Goal: Task Accomplishment & Management: Complete application form

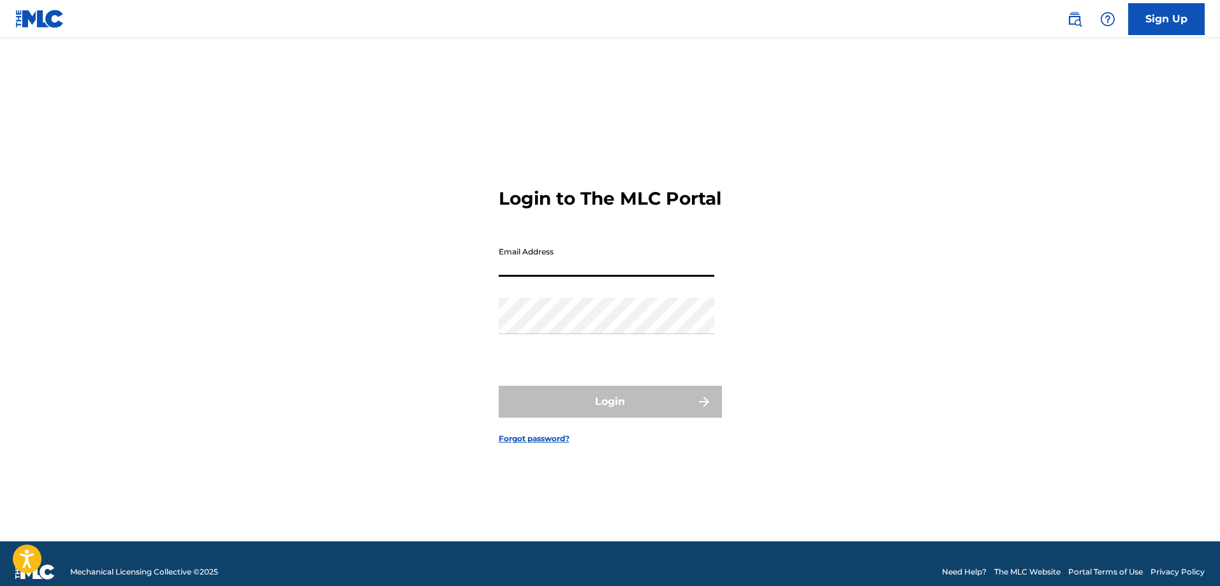
click at [915, 281] on div "Login to The MLC Portal Email Address Password Login Forgot password?" at bounding box center [610, 305] width 893 height 471
click at [1160, 25] on link "Sign Up" at bounding box center [1166, 19] width 77 height 32
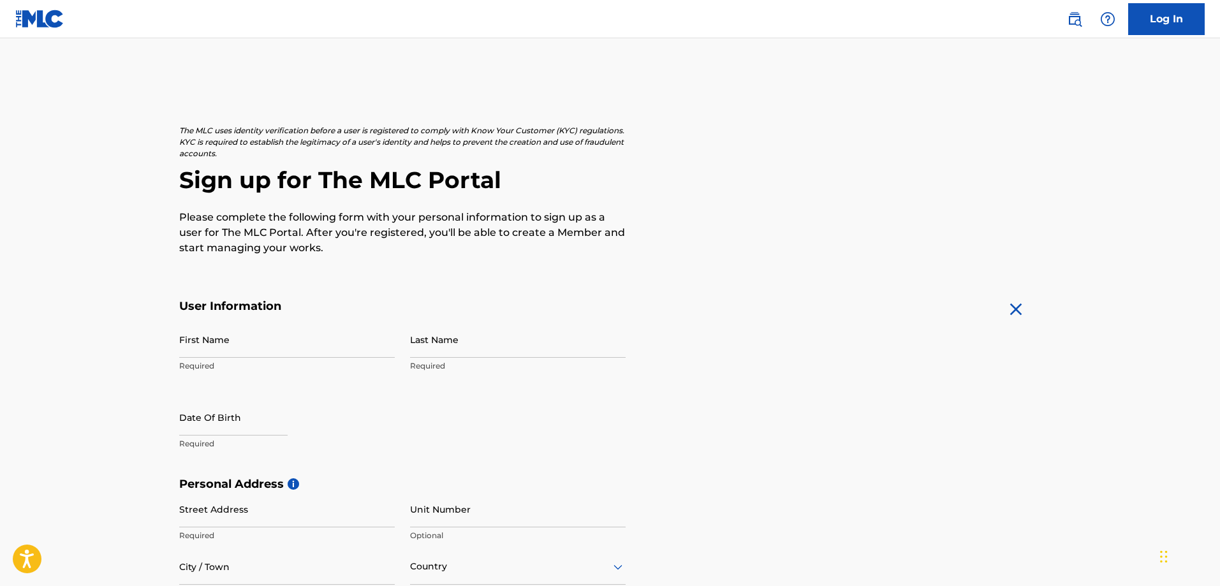
click at [296, 347] on input "First Name" at bounding box center [286, 339] width 215 height 36
type input "[PERSON_NAME]"
type input "[STREET_ADDRESS]"
type input "Massillon"
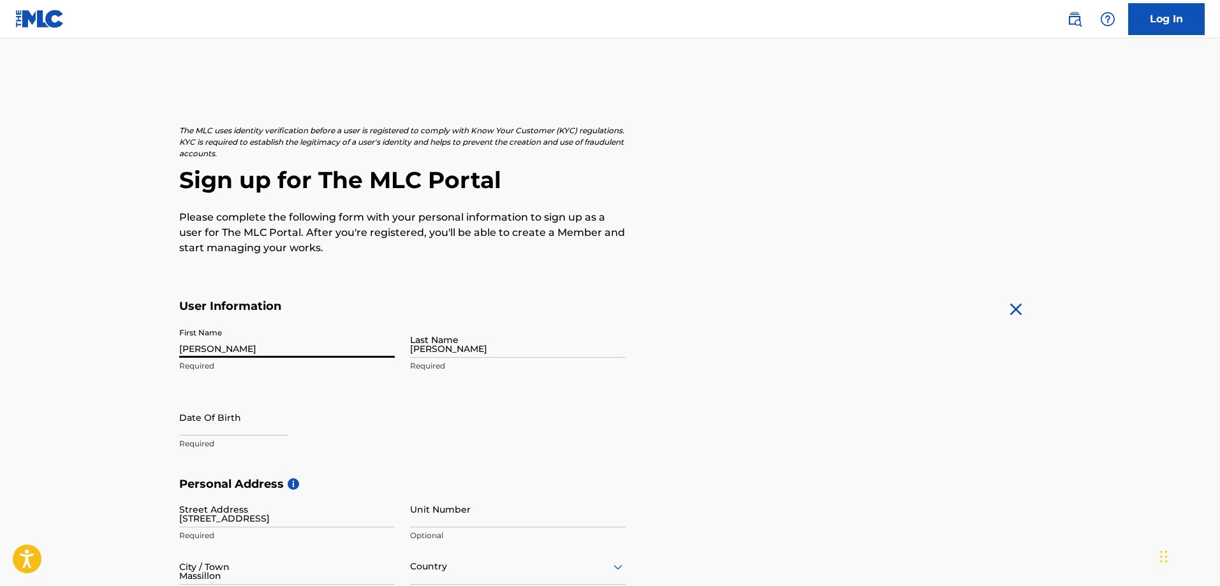
type input "[GEOGRAPHIC_DATA]"
type input "OH"
type input "44646-5876"
type input "1"
type input "330"
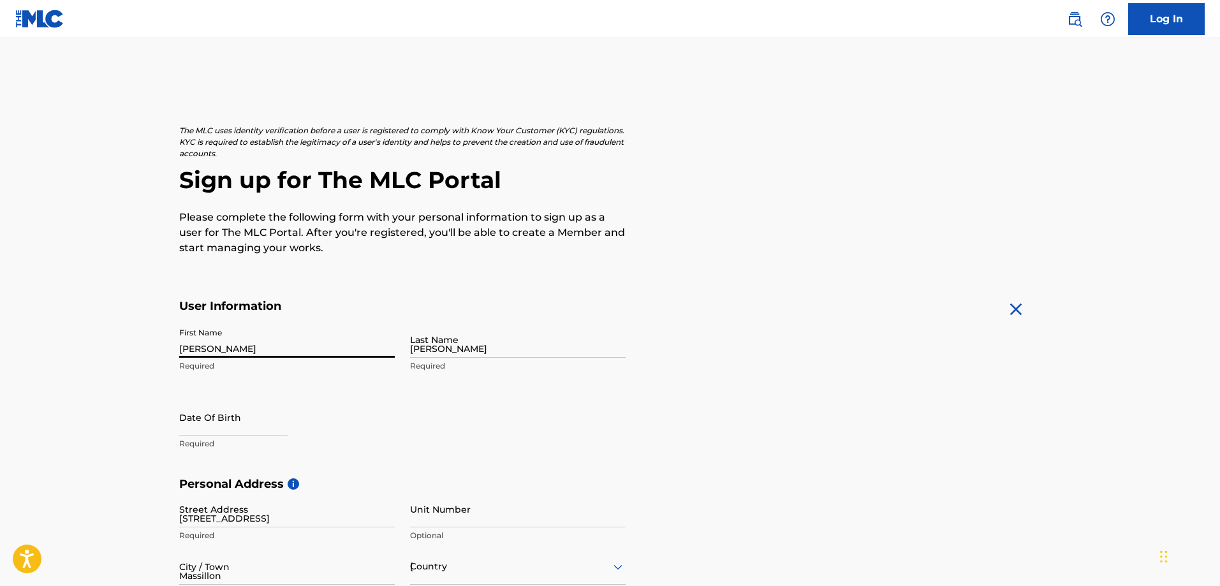
type input "3167215"
type input "[EMAIL_ADDRESS][DOMAIN_NAME]"
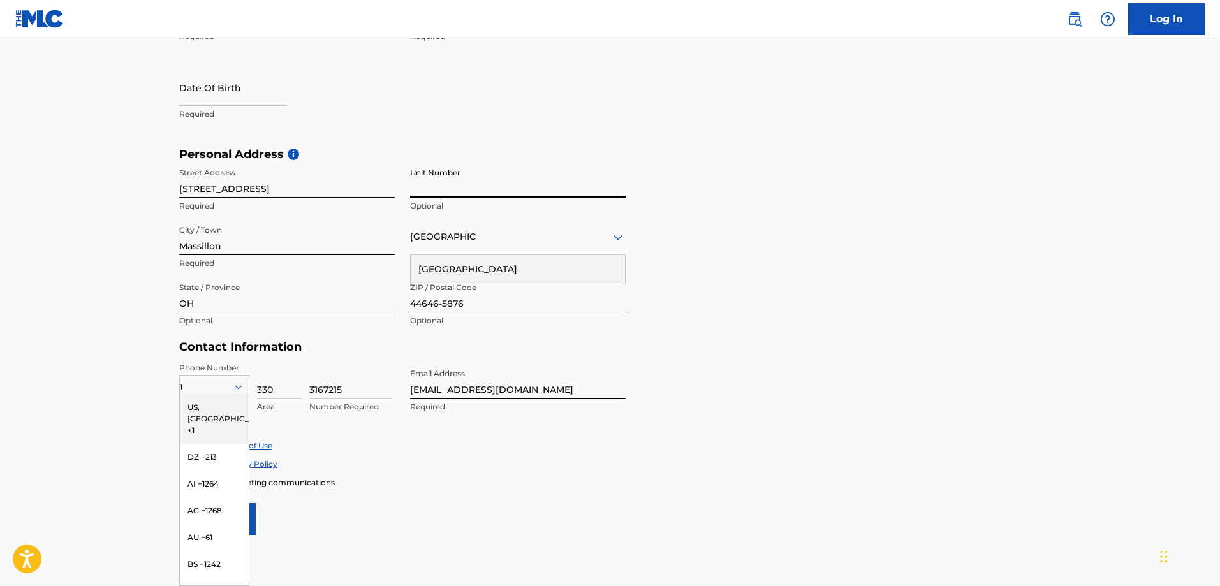
click at [446, 177] on input "Unit Number" at bounding box center [517, 179] width 215 height 36
click at [405, 89] on div "First Name [PERSON_NAME] Required Last Name [PERSON_NAME] Required Date Of Birt…" at bounding box center [402, 70] width 446 height 156
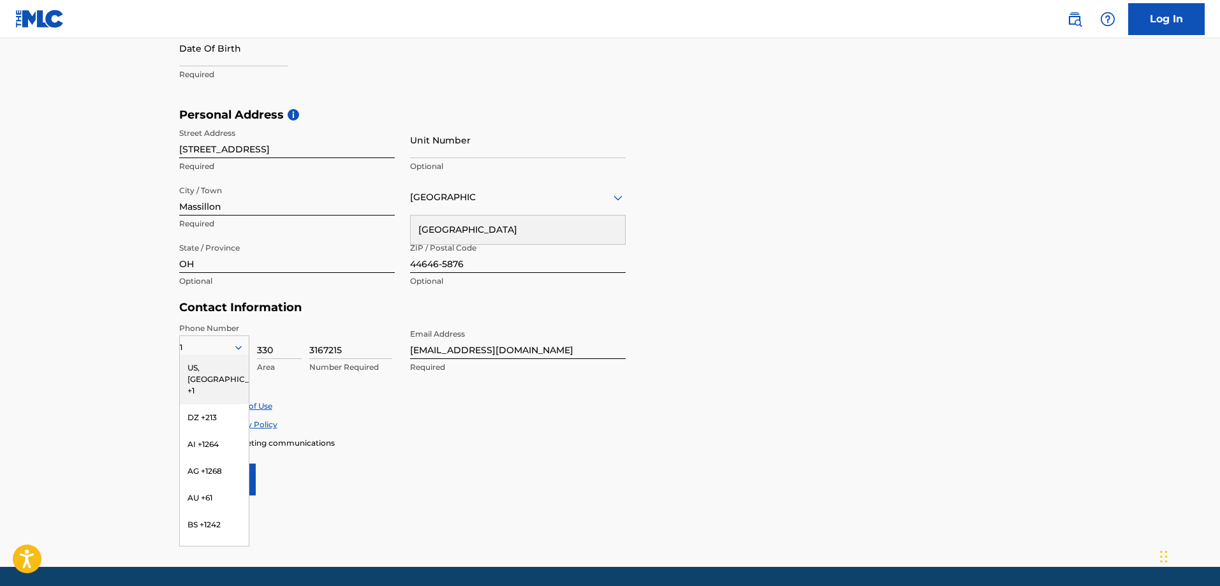
scroll to position [411, 0]
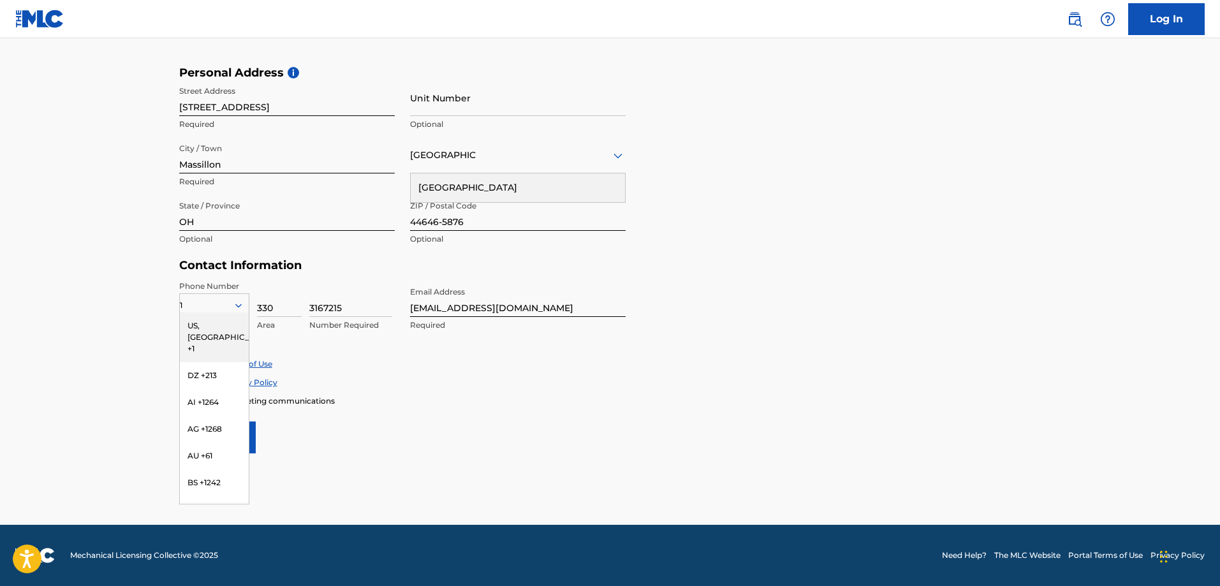
click at [348, 392] on div "Accept Terms of Use Accept Privacy Policy Enroll in marketing communications" at bounding box center [610, 382] width 862 height 48
click at [198, 320] on div "US, [GEOGRAPHIC_DATA] +1" at bounding box center [214, 337] width 69 height 50
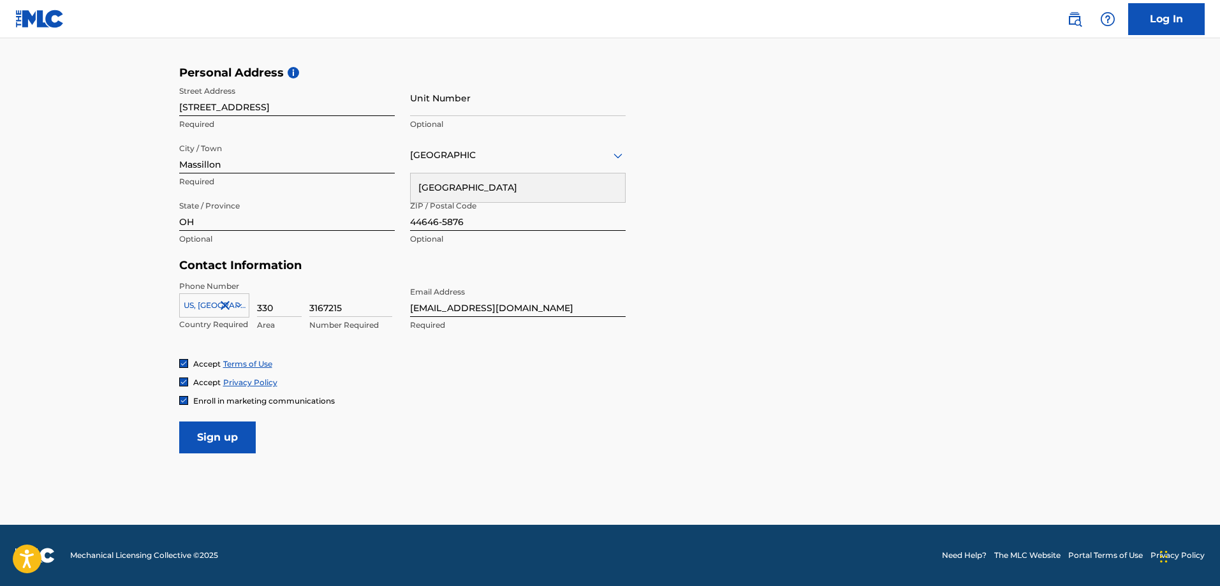
click at [228, 434] on input "Sign up" at bounding box center [217, 437] width 77 height 32
drag, startPoint x: 215, startPoint y: 428, endPoint x: 216, endPoint y: 420, distance: 8.3
click at [215, 425] on input "Sign up" at bounding box center [217, 437] width 77 height 32
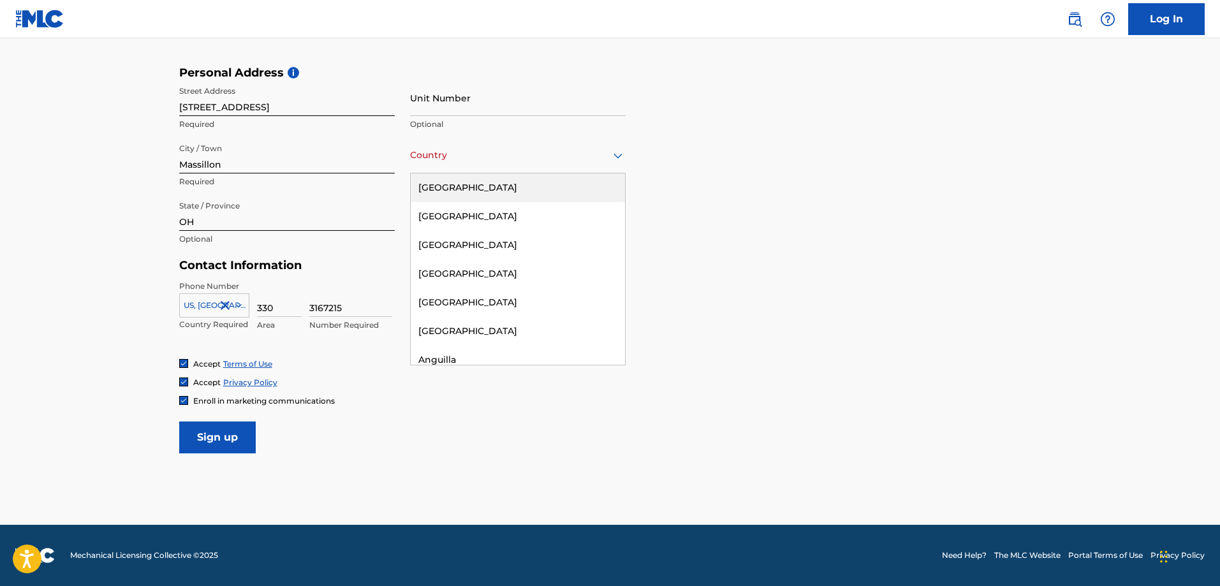
click at [458, 160] on div at bounding box center [517, 155] width 215 height 16
click at [504, 191] on div "[GEOGRAPHIC_DATA]" at bounding box center [518, 187] width 214 height 29
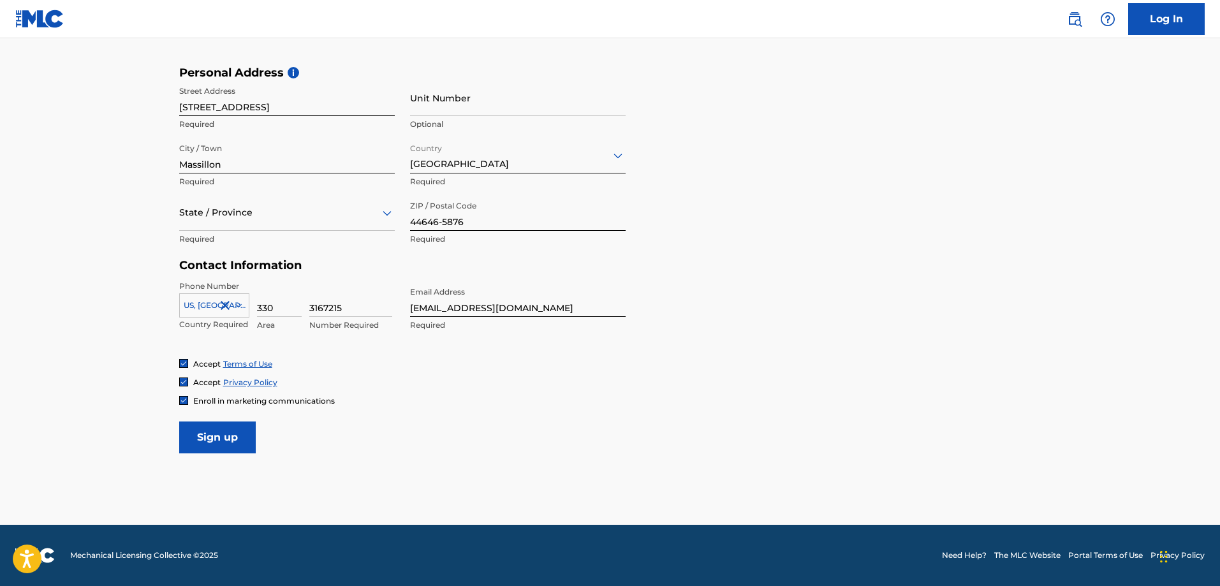
click at [314, 218] on div at bounding box center [286, 213] width 215 height 16
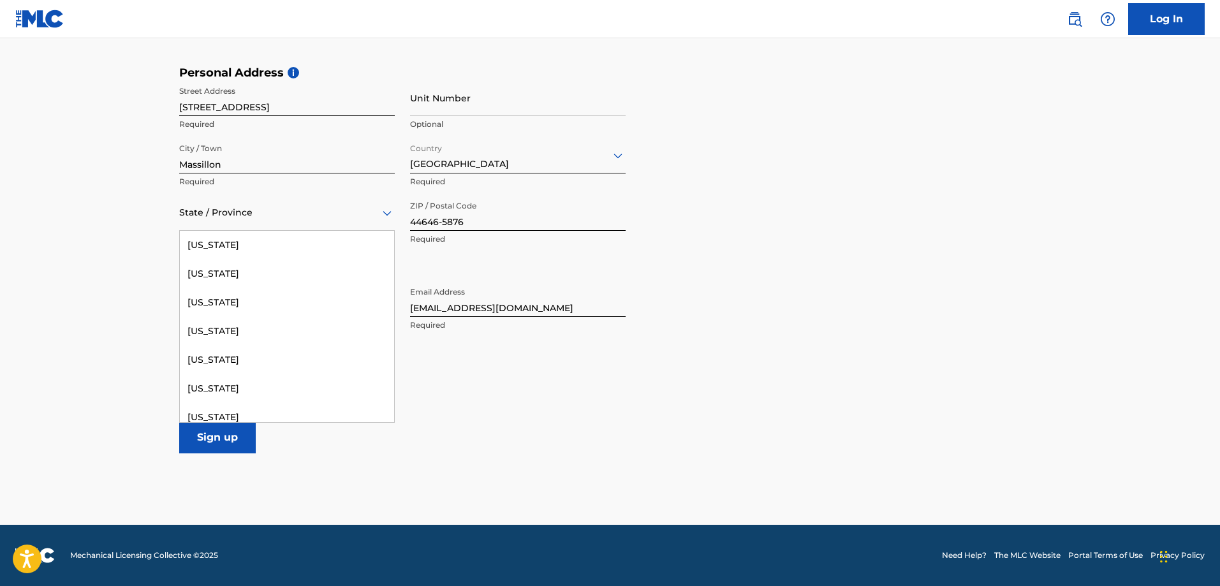
scroll to position [1020, 0]
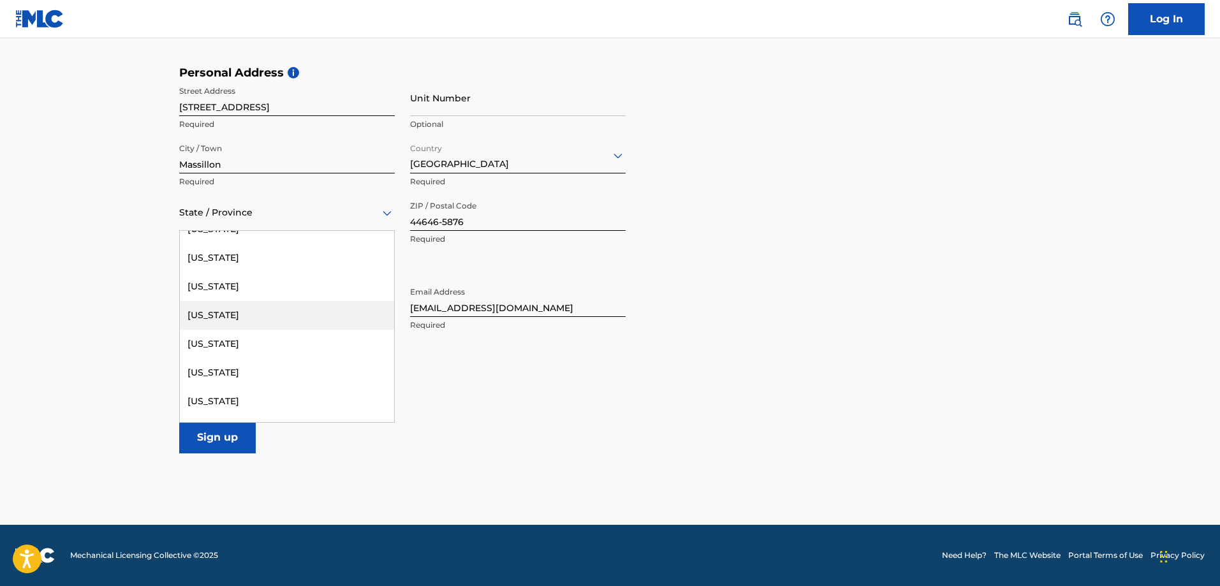
click at [273, 307] on div "[US_STATE]" at bounding box center [287, 315] width 214 height 29
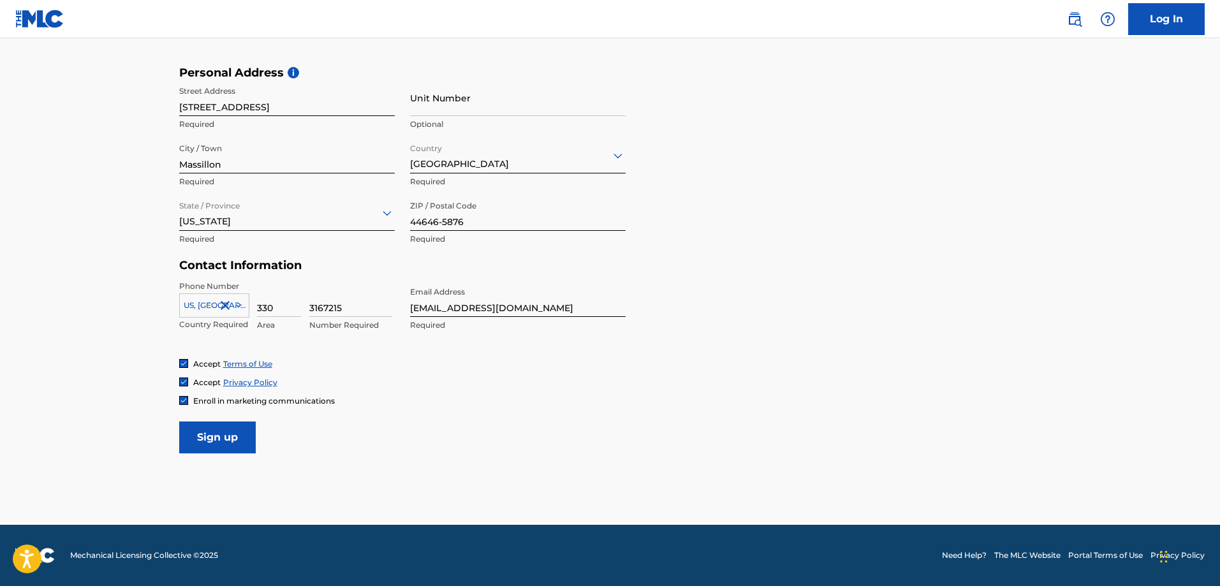
click at [216, 428] on input "Sign up" at bounding box center [217, 437] width 77 height 32
click at [226, 434] on input "Sign up" at bounding box center [217, 437] width 77 height 32
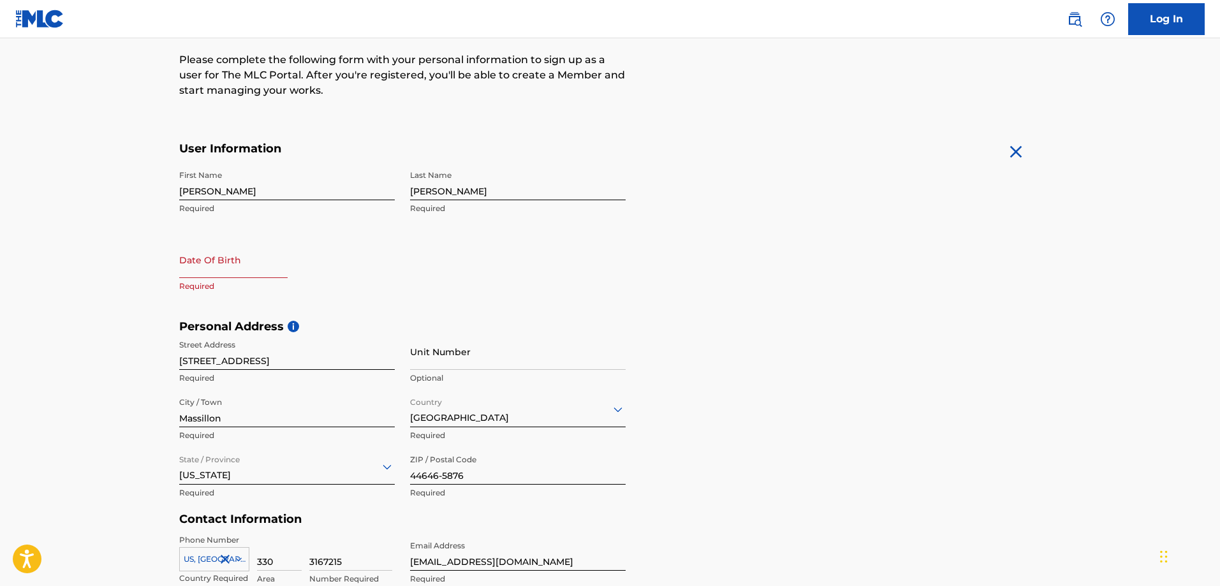
scroll to position [156, 0]
click at [227, 266] on input "text" at bounding box center [233, 261] width 108 height 36
select select "7"
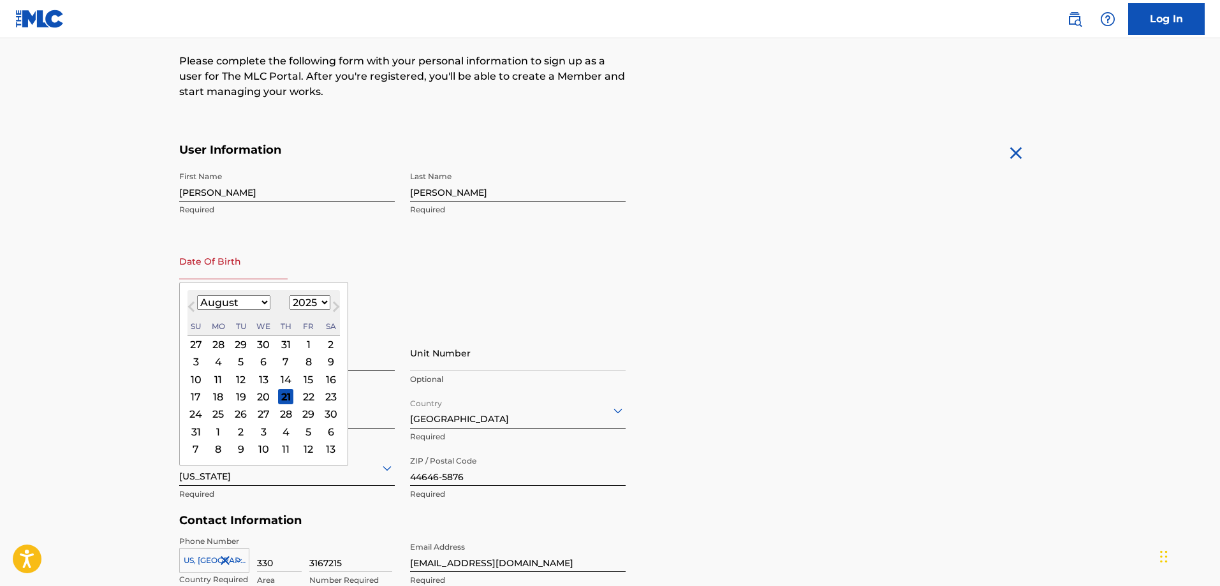
click at [317, 303] on select "1899 1900 1901 1902 1903 1904 1905 1906 1907 1908 1909 1910 1911 1912 1913 1914…" at bounding box center [309, 302] width 41 height 15
select select "2004"
click at [289, 295] on select "1899 1900 1901 1902 1903 1904 1905 1906 1907 1908 1909 1910 1911 1912 1913 1914…" at bounding box center [309, 302] width 41 height 15
click at [238, 296] on select "January February March April May June July August September October November De…" at bounding box center [233, 302] width 73 height 15
select select "2"
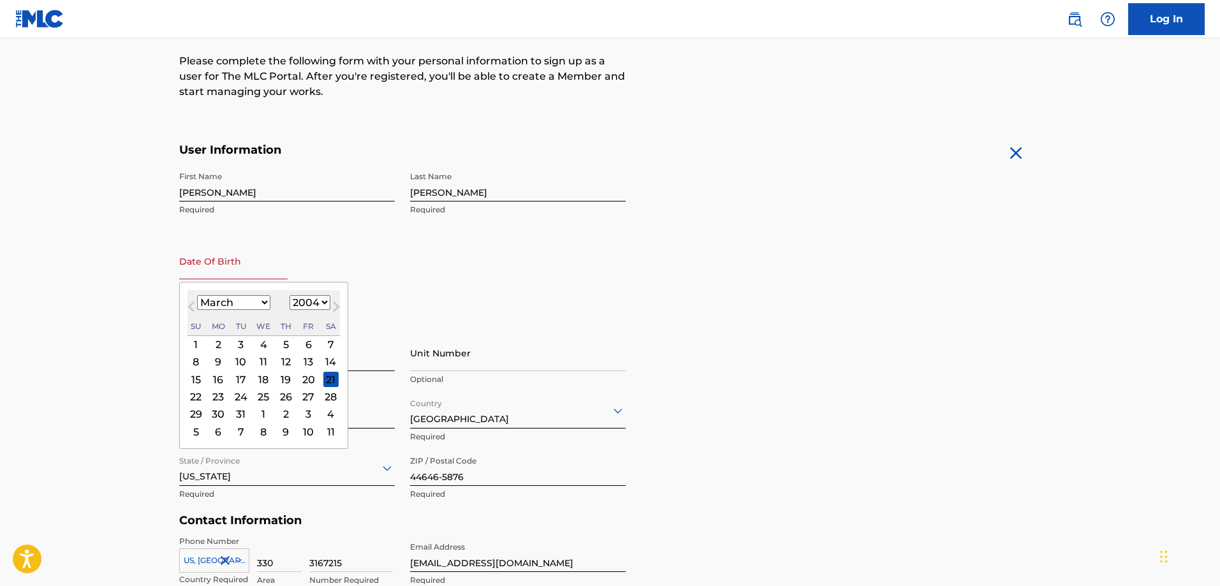
click at [197, 295] on select "January February March April May June July August September October November De…" at bounding box center [233, 302] width 73 height 15
click at [258, 374] on div "17" at bounding box center [263, 379] width 15 height 15
type input "[DATE]"
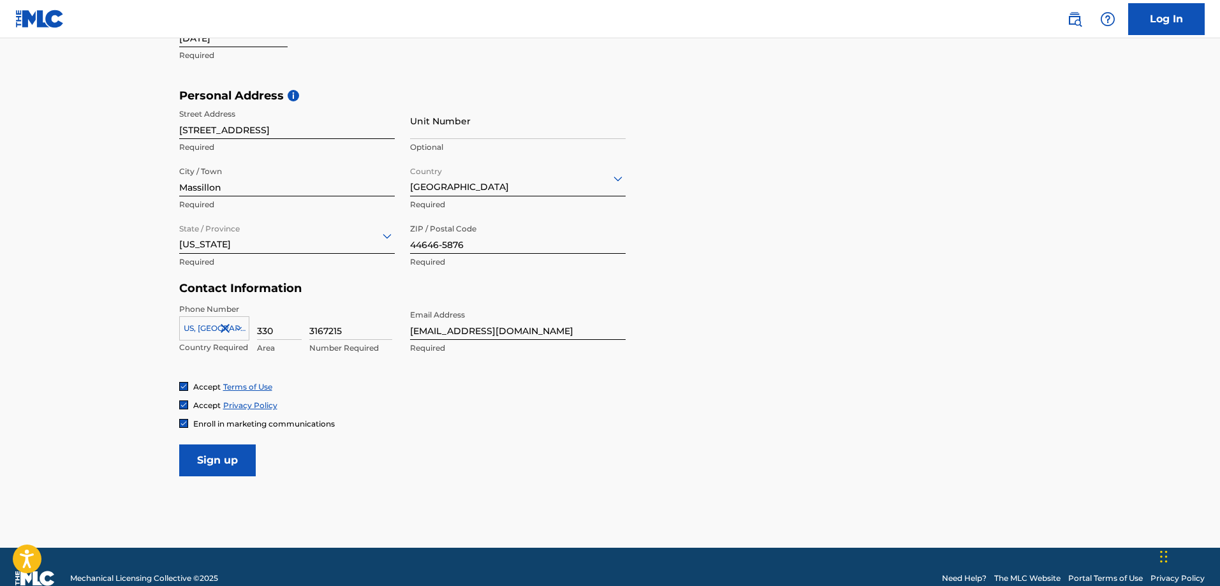
scroll to position [411, 0]
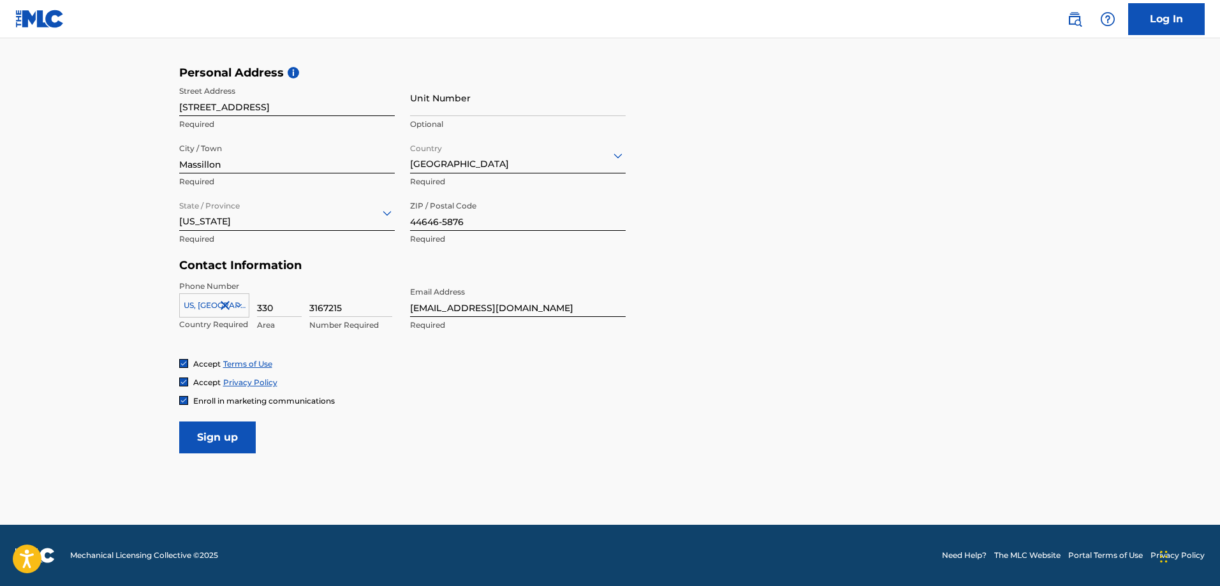
click at [237, 444] on input "Sign up" at bounding box center [217, 437] width 77 height 32
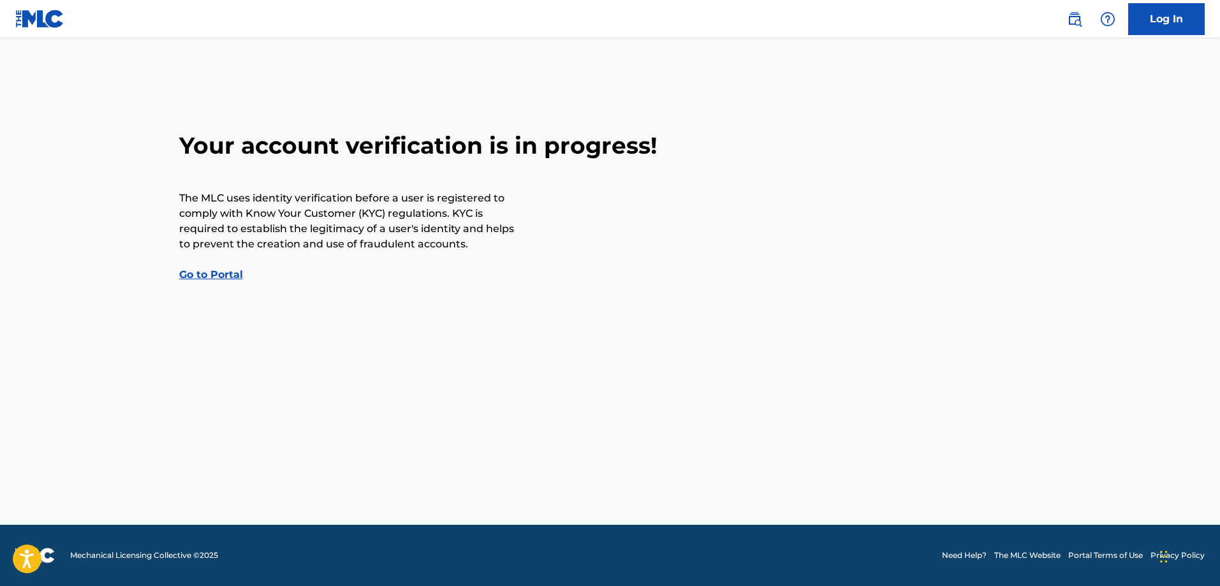
click at [215, 272] on link "Go to Portal" at bounding box center [211, 274] width 64 height 12
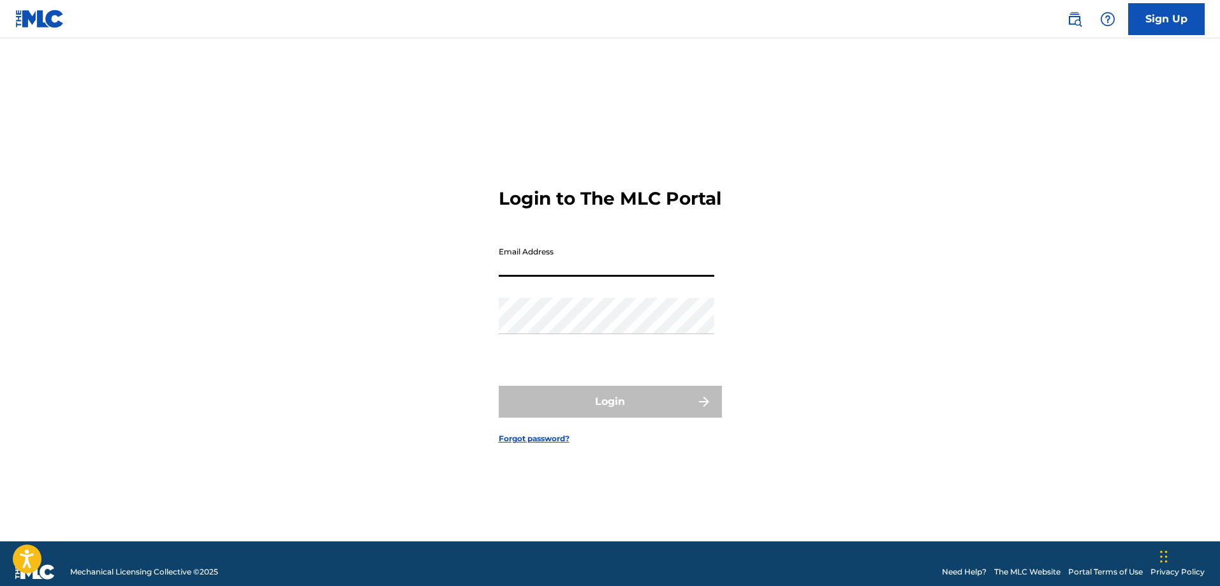
click at [568, 270] on input "Email Address" at bounding box center [606, 258] width 215 height 36
click at [1171, 9] on link "Sign Up" at bounding box center [1166, 19] width 77 height 32
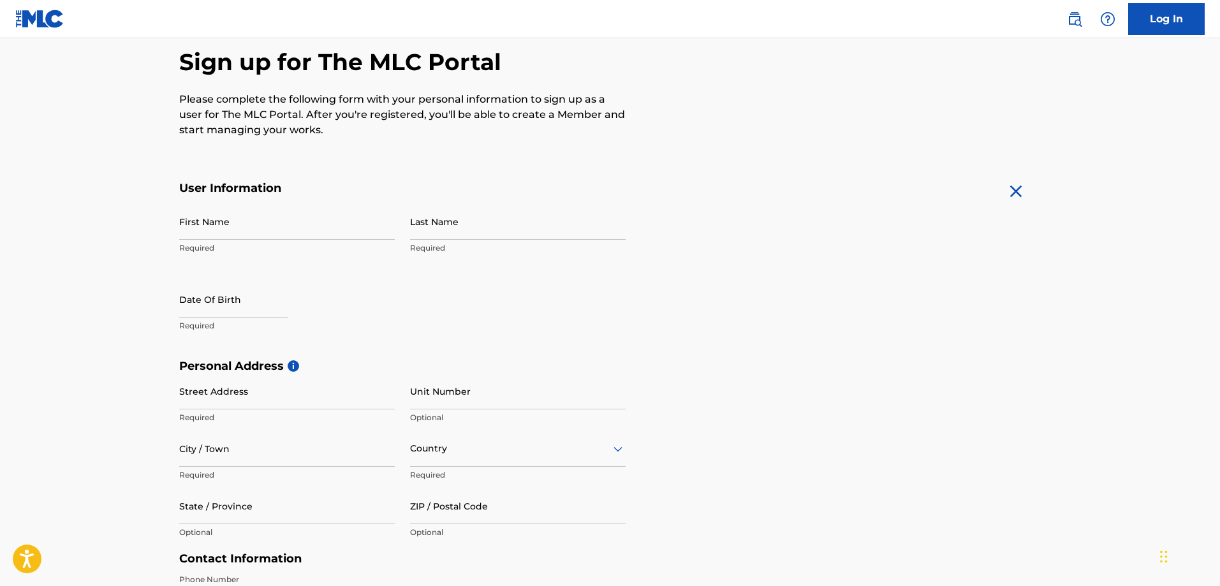
scroll to position [128, 0]
